Goal: Transaction & Acquisition: Purchase product/service

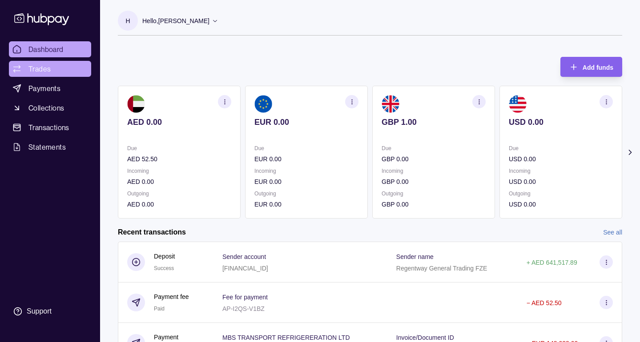
click at [46, 66] on span "Trades" at bounding box center [39, 69] width 22 height 11
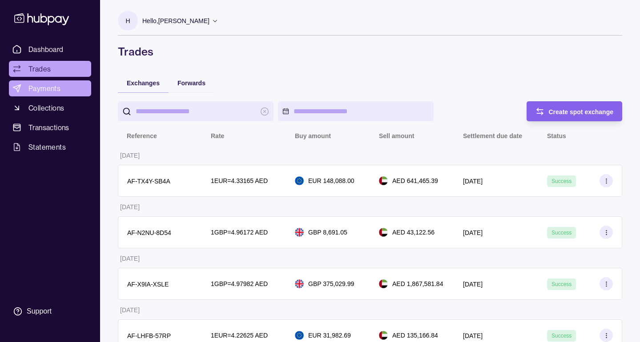
click at [64, 85] on link "Payments" at bounding box center [50, 89] width 82 height 16
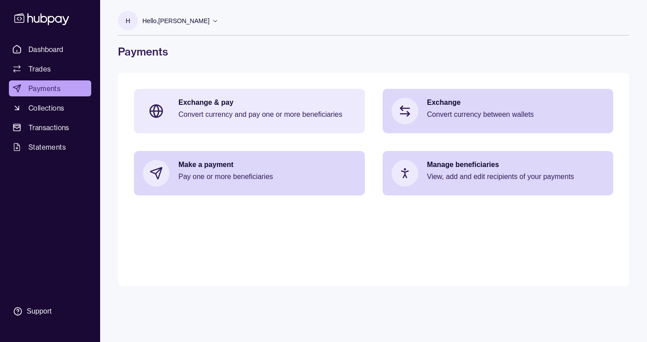
click at [213, 92] on div "Exchange & pay Convert currency and pay one or more beneficiaries" at bounding box center [249, 111] width 231 height 44
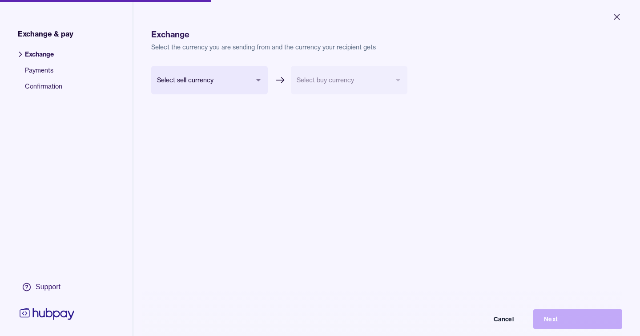
click at [205, 76] on body "Close Exchange & pay Exchange Payments Confirmation Support Exchange Select the…" at bounding box center [320, 168] width 640 height 336
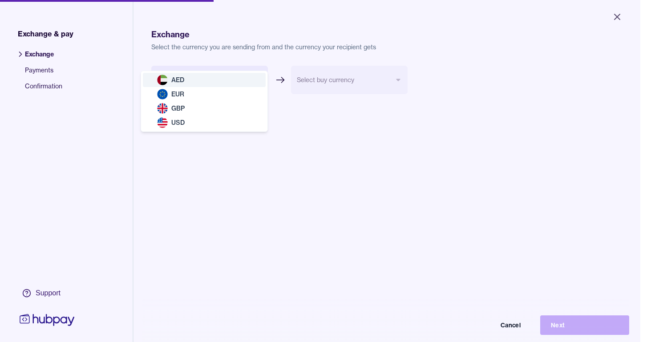
select select "***"
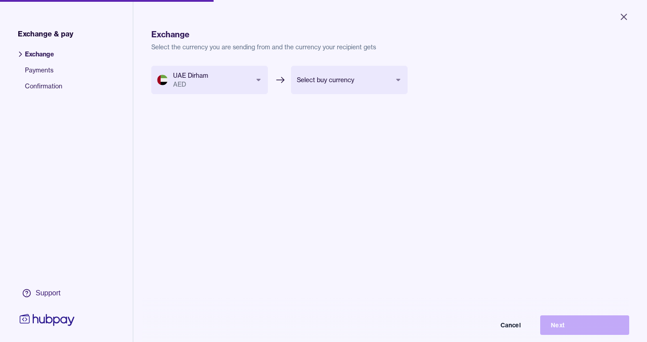
click at [332, 80] on body "Close Exchange & pay Exchange Payments Confirmation Support Exchange Select the…" at bounding box center [323, 171] width 647 height 342
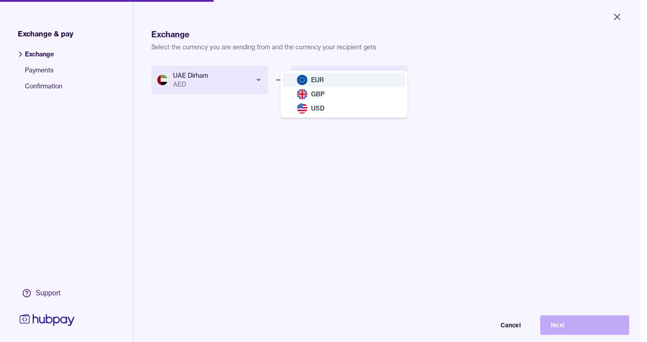
select select "***"
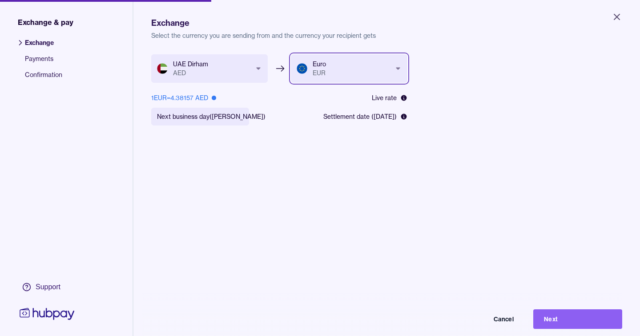
scroll to position [17, 0]
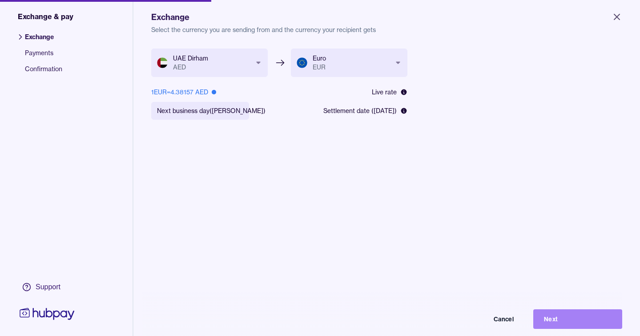
click at [563, 318] on button "Next" at bounding box center [577, 319] width 89 height 20
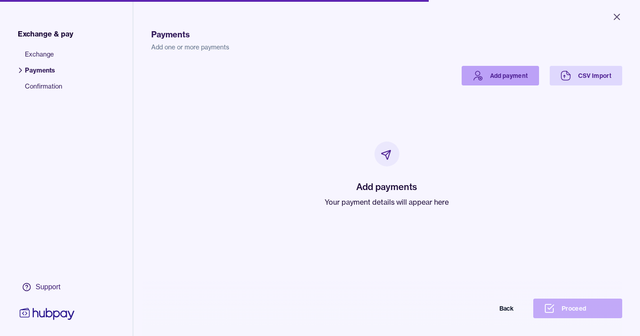
click at [479, 68] on link "Add payment" at bounding box center [500, 76] width 77 height 20
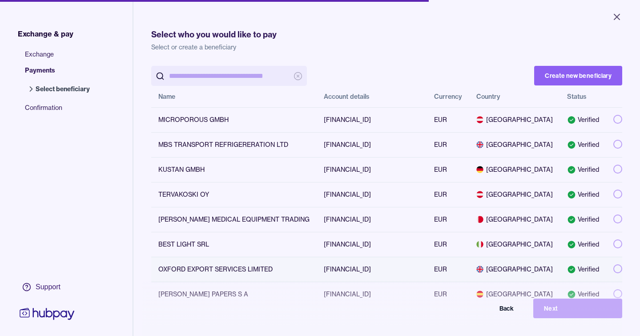
click at [613, 270] on button "button" at bounding box center [617, 268] width 9 height 9
click at [613, 119] on button "button" at bounding box center [617, 119] width 9 height 9
click at [613, 266] on button "button" at bounding box center [617, 268] width 9 height 9
click at [557, 318] on button "Next" at bounding box center [577, 308] width 89 height 20
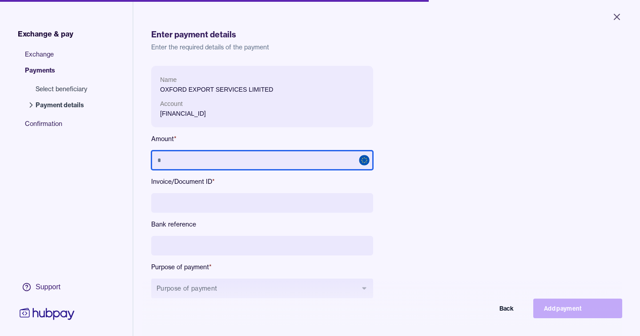
click at [246, 159] on input "text" at bounding box center [262, 160] width 222 height 20
type input "******"
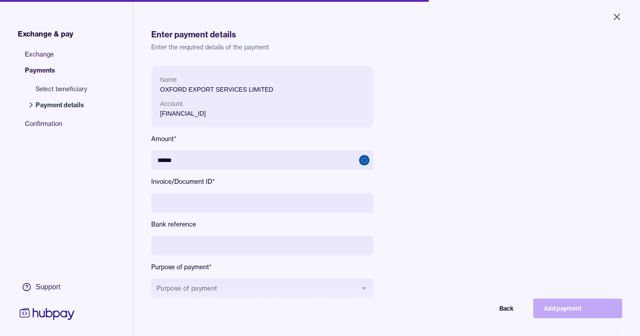
click at [221, 202] on input at bounding box center [262, 203] width 222 height 20
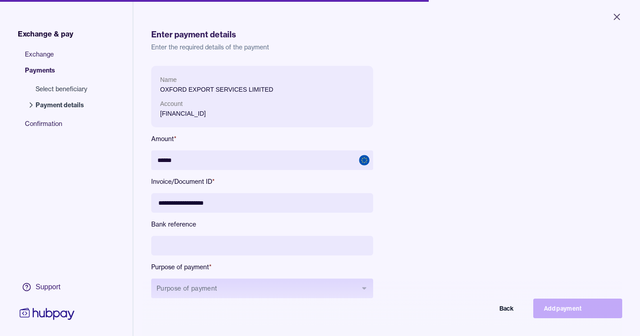
type input "**********"
click at [229, 293] on button "Purpose of payment" at bounding box center [262, 288] width 222 height 20
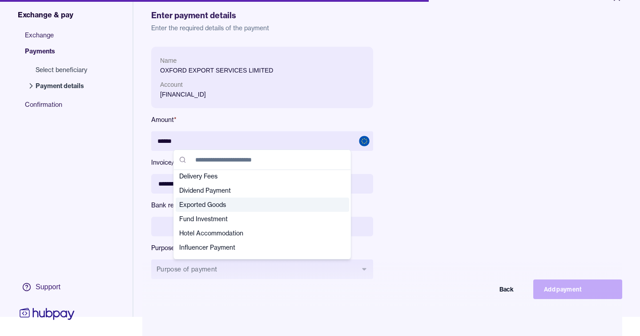
scroll to position [68, 0]
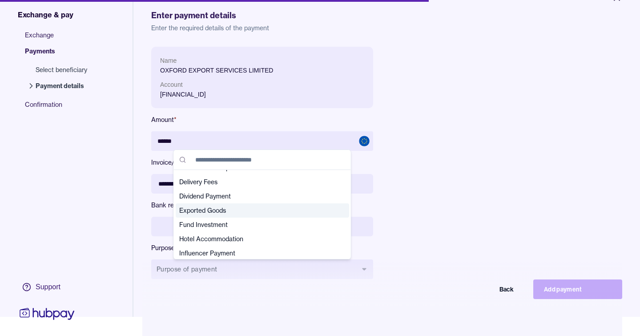
click at [248, 213] on span "Exported Goods" at bounding box center [257, 210] width 156 height 9
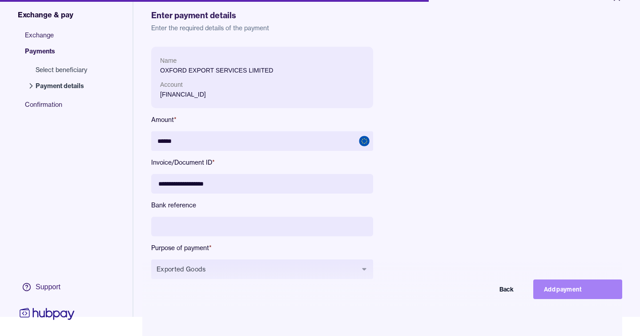
click at [574, 293] on button "Add payment" at bounding box center [577, 289] width 89 height 20
type input "*****"
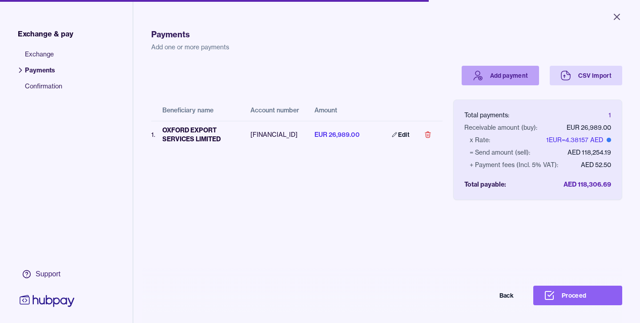
click at [506, 80] on link "Add payment" at bounding box center [500, 76] width 77 height 20
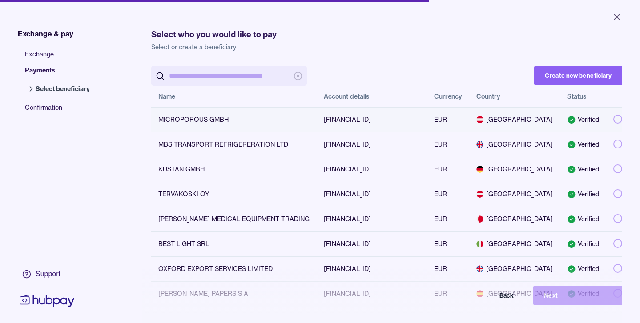
click at [614, 125] on td at bounding box center [614, 119] width 16 height 25
click at [613, 121] on button "button" at bounding box center [617, 119] width 9 height 9
click at [550, 302] on button "Next" at bounding box center [577, 296] width 89 height 20
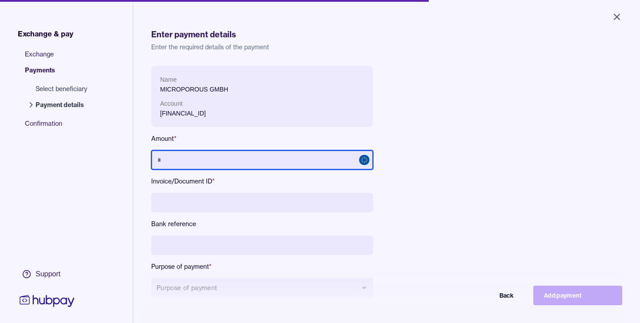
click at [309, 158] on input "text" at bounding box center [262, 160] width 222 height 20
type input "*********"
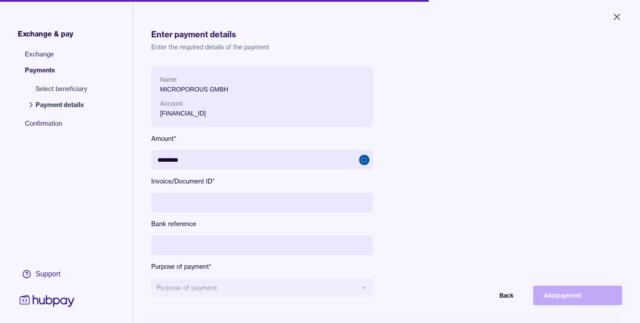
click at [278, 199] on input at bounding box center [262, 203] width 222 height 20
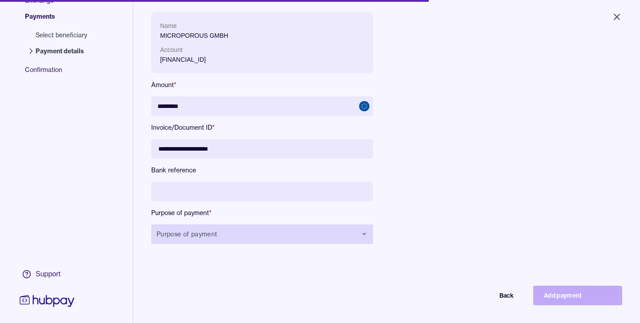
type input "**********"
click at [223, 237] on button "Purpose of payment" at bounding box center [262, 235] width 222 height 20
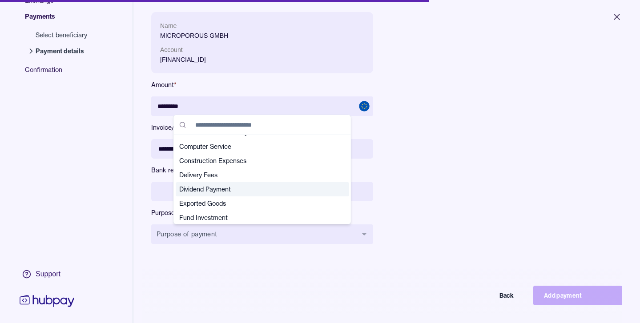
scroll to position [46, 0]
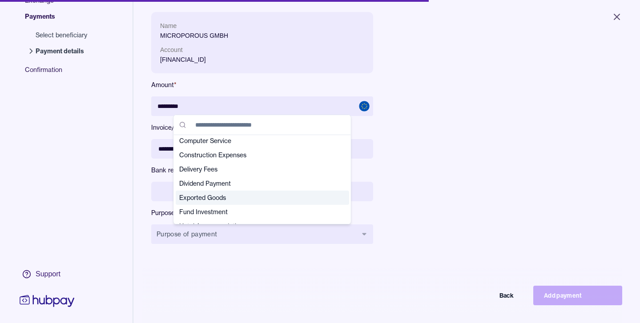
click at [243, 194] on span "Exported Goods" at bounding box center [257, 197] width 156 height 9
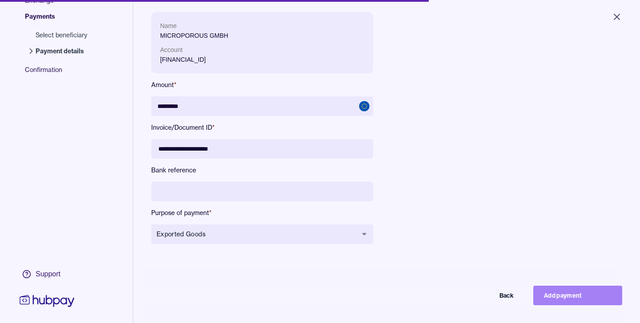
click at [567, 298] on button "Add payment" at bounding box center [577, 296] width 89 height 20
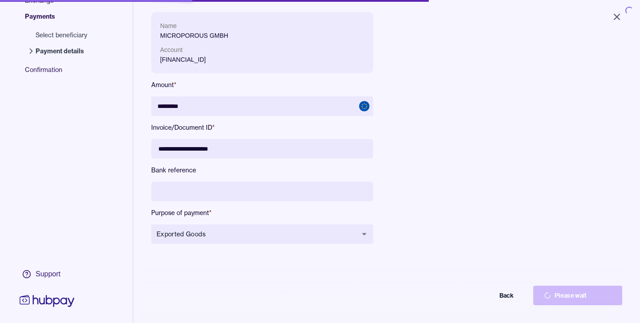
type input "********"
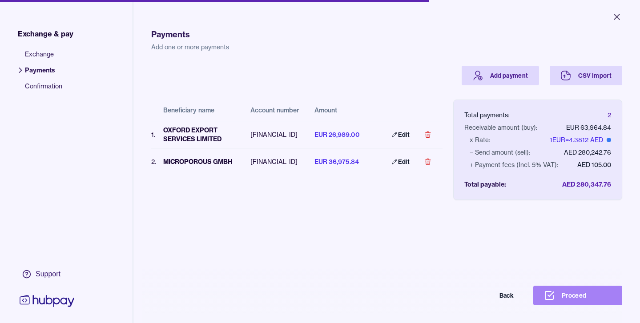
click at [594, 299] on button "Proceed" at bounding box center [577, 296] width 89 height 20
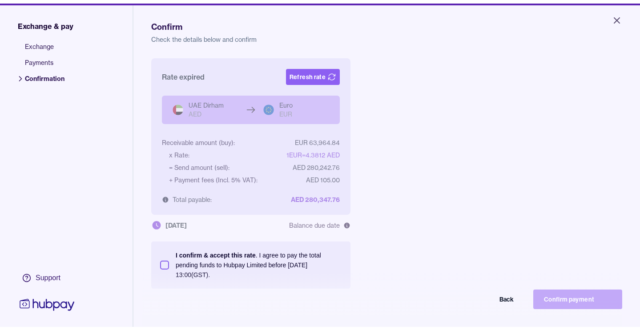
scroll to position [17, 0]
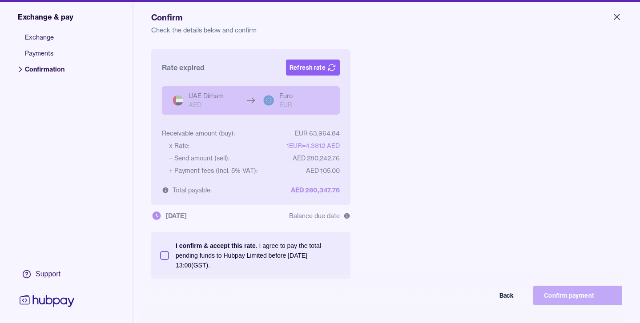
click at [164, 255] on button "I confirm & accept this rate . I agree to pay the total pending funds to Hubpay…" at bounding box center [164, 255] width 9 height 9
click at [298, 61] on button "Refresh rate" at bounding box center [313, 68] width 54 height 16
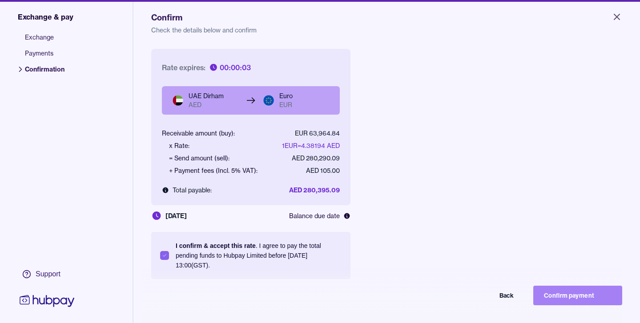
click at [589, 298] on button "Confirm payment" at bounding box center [577, 296] width 89 height 20
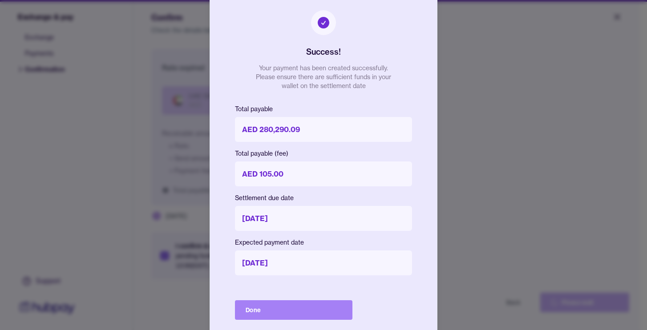
click at [294, 306] on button "Done" at bounding box center [293, 310] width 117 height 20
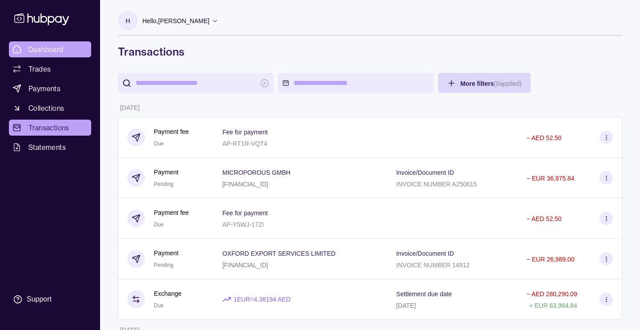
click at [56, 48] on span "Dashboard" at bounding box center [45, 49] width 35 height 11
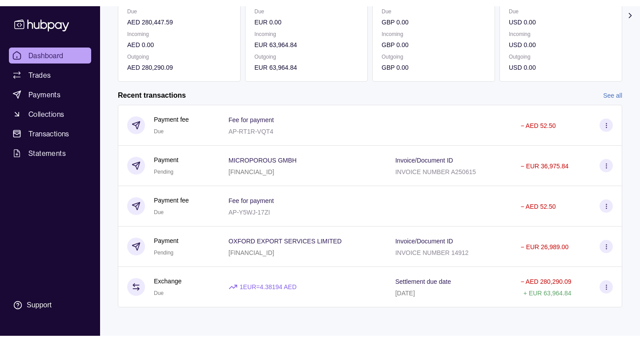
scroll to position [131, 0]
